Goal: Information Seeking & Learning: Learn about a topic

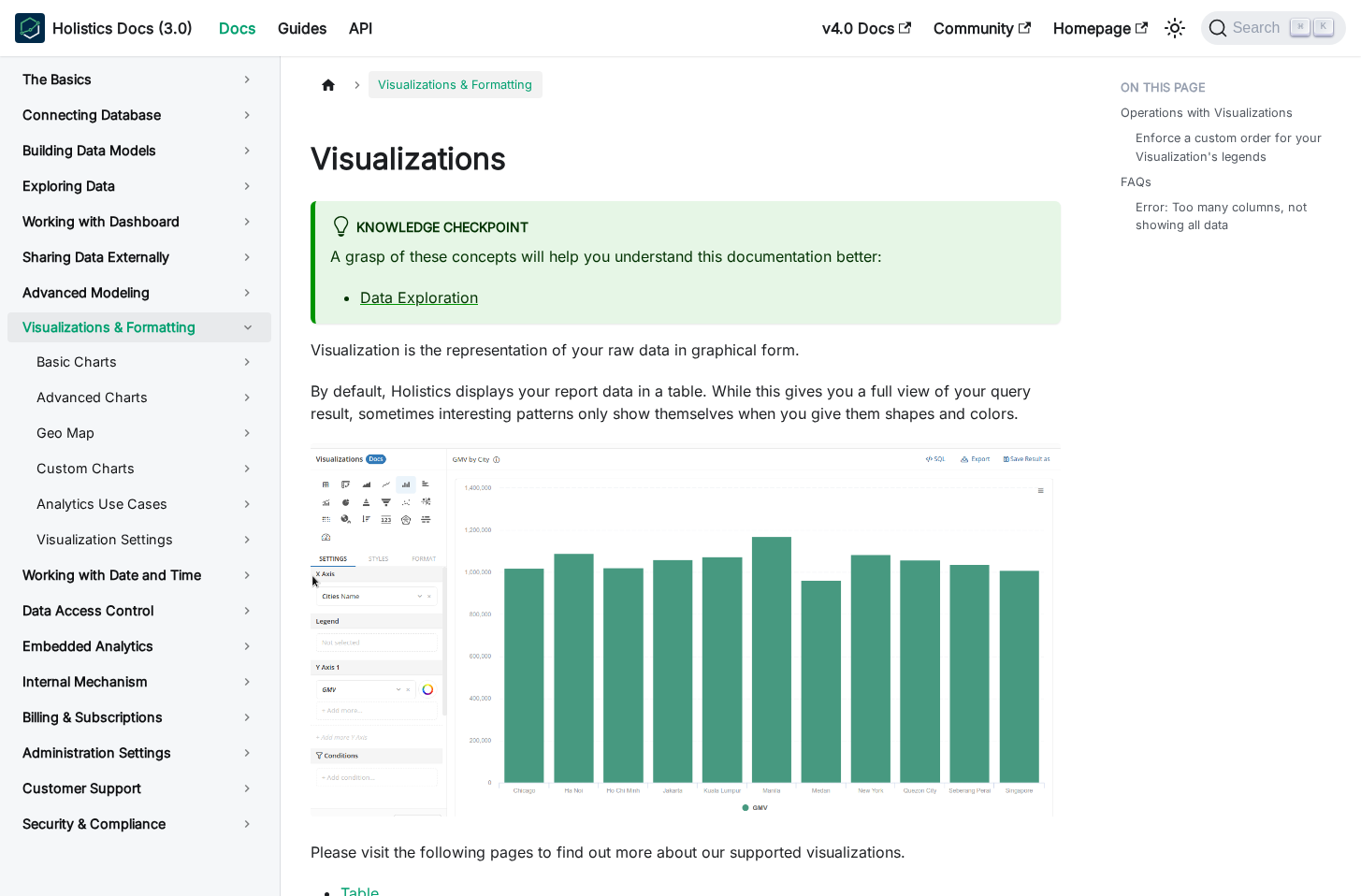
click at [429, 165] on h1 "Visualizations" at bounding box center [686, 158] width 750 height 37
copy h1 "Visualizations"
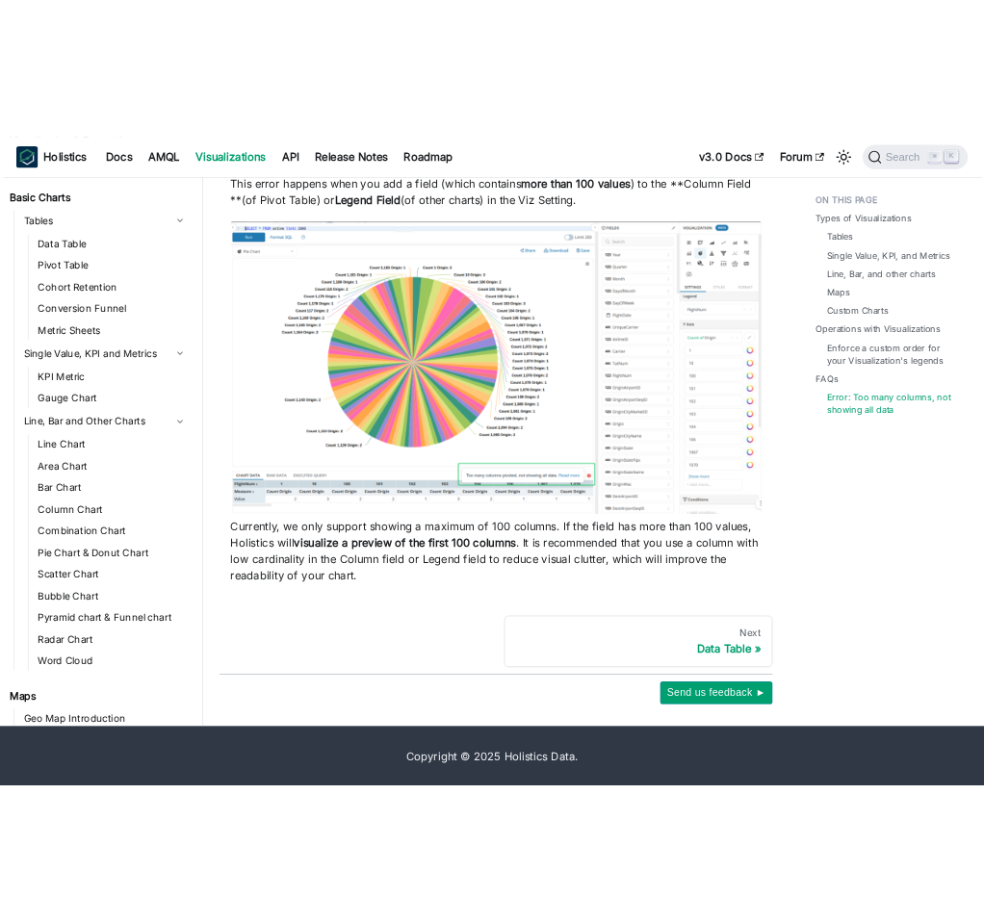
scroll to position [2669, 0]
